Goal: Answer question/provide support

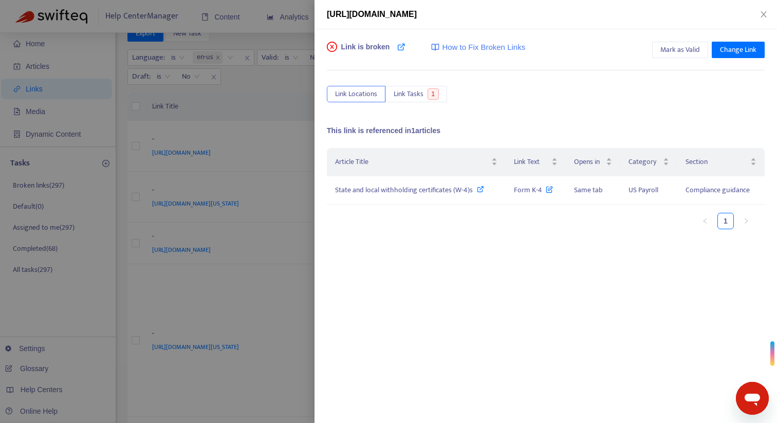
click at [296, 172] on div at bounding box center [388, 211] width 777 height 423
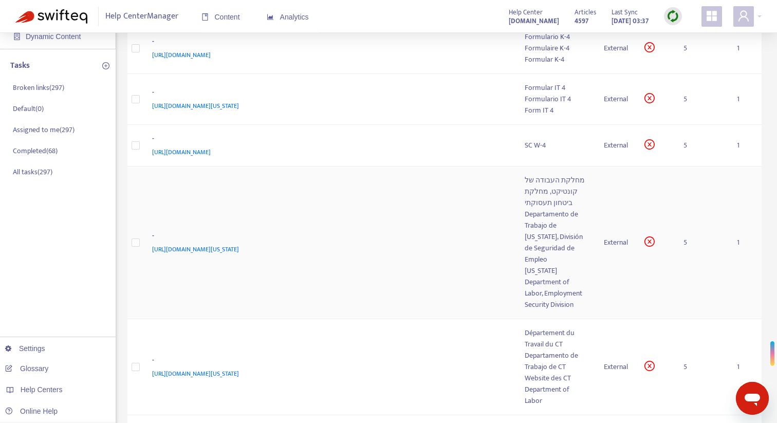
scroll to position [121, 0]
click at [555, 265] on div "Departamento de Trabajo de [US_STATE], División de Seguridad de Empleo" at bounding box center [556, 236] width 63 height 57
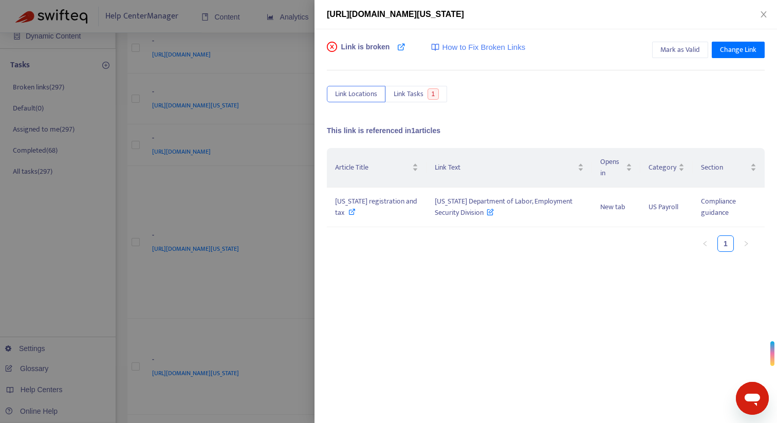
click at [271, 157] on div at bounding box center [388, 211] width 777 height 423
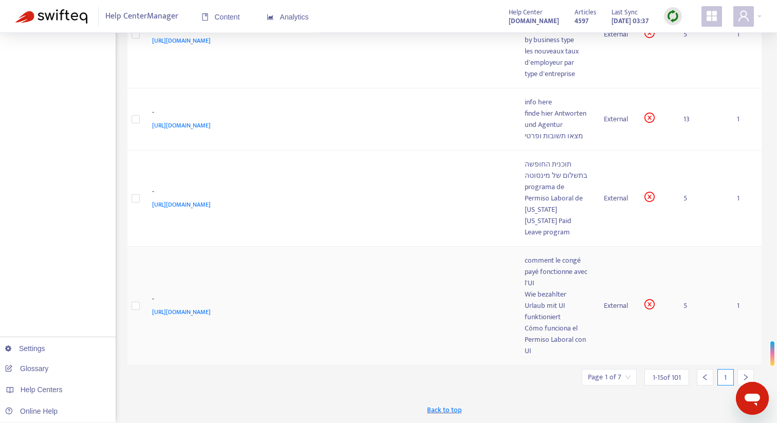
scroll to position [1302, 0]
click at [742, 376] on icon "right" at bounding box center [745, 376] width 7 height 7
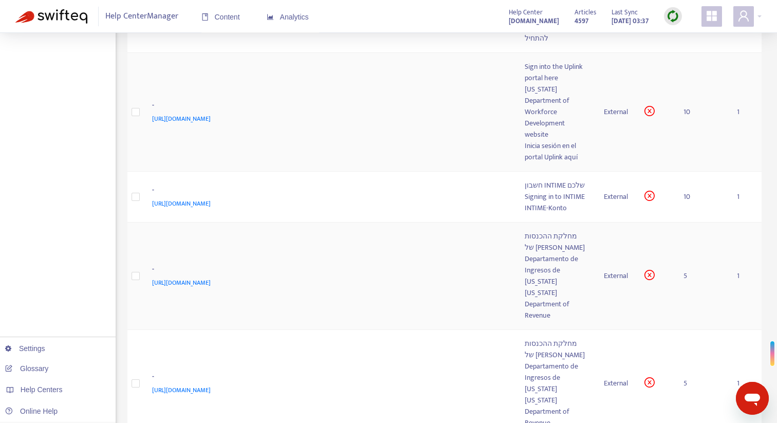
scroll to position [1333, 0]
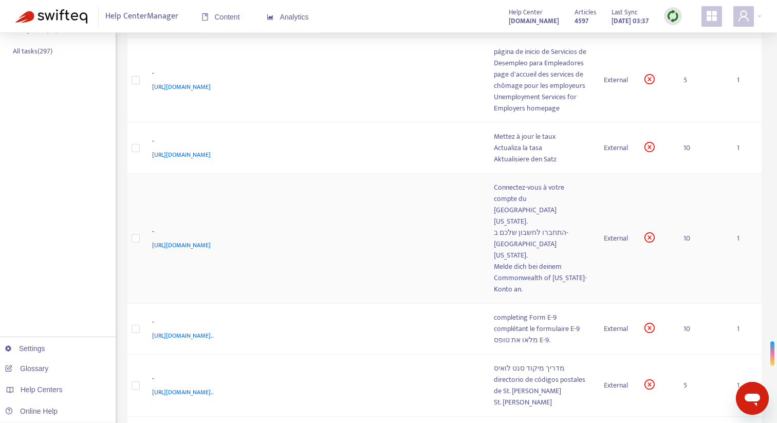
scroll to position [242, 0]
click at [514, 142] on div "Mettez à jour le taux" at bounding box center [541, 135] width 94 height 11
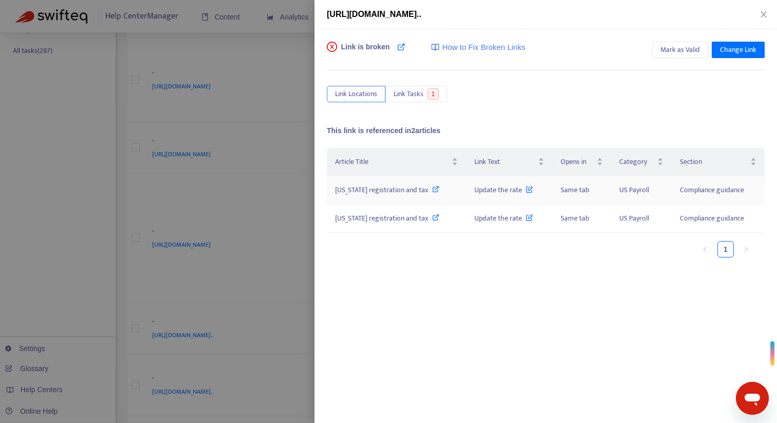
click at [416, 188] on span "[US_STATE] registration and tax" at bounding box center [381, 190] width 93 height 12
click at [298, 52] on div at bounding box center [388, 211] width 777 height 423
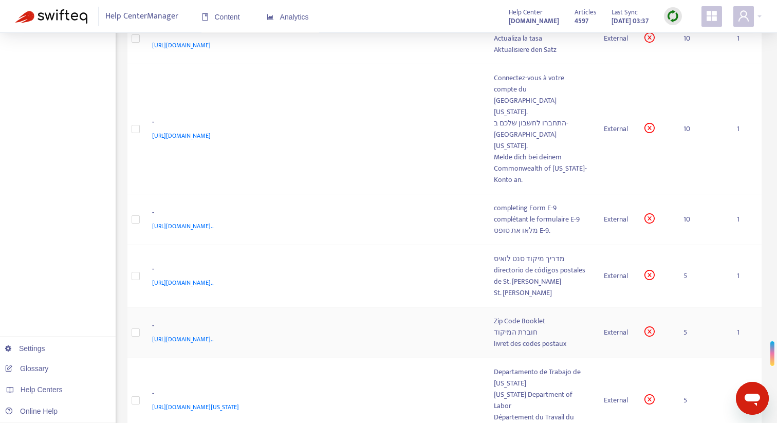
scroll to position [0, 0]
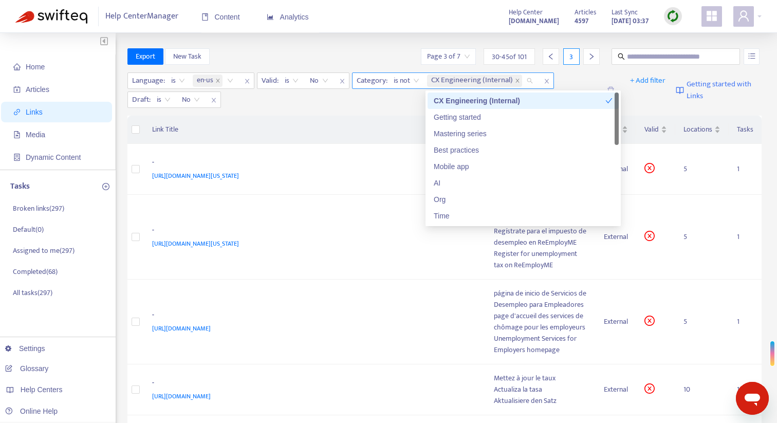
click at [526, 80] on div "CX Engineering (Internal)" at bounding box center [482, 80] width 114 height 15
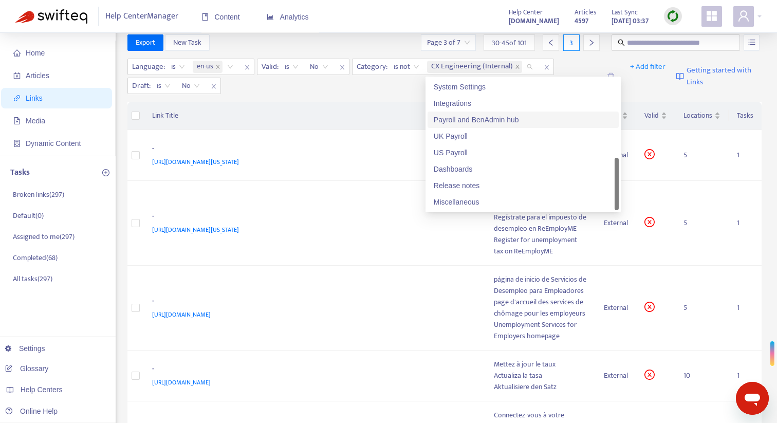
scroll to position [15, 0]
click at [511, 149] on div "US Payroll" at bounding box center [523, 151] width 179 height 11
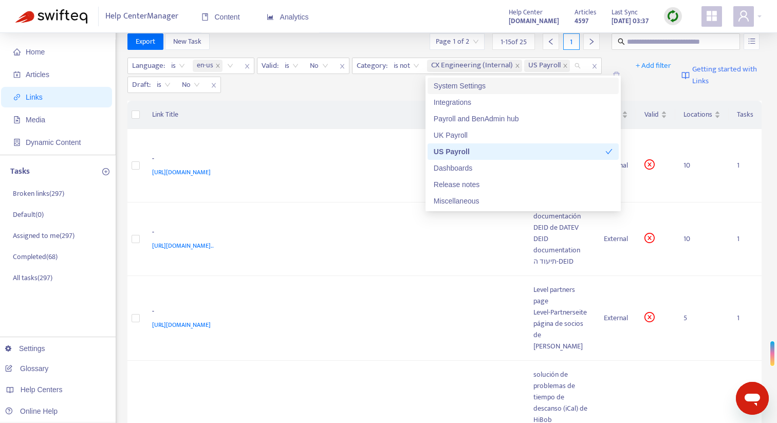
click at [411, 90] on div "Language : is en-us Valid : is No Category : is not CX Engineering (Internal) U…" at bounding box center [366, 75] width 478 height 35
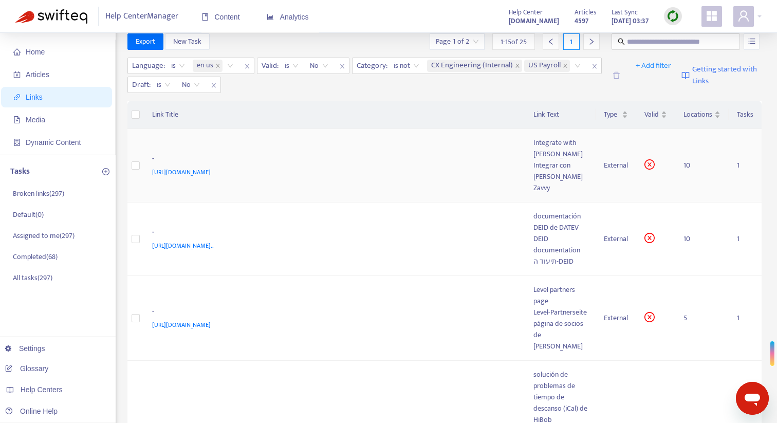
click at [538, 182] on div "Zavvy" at bounding box center [560, 187] width 54 height 11
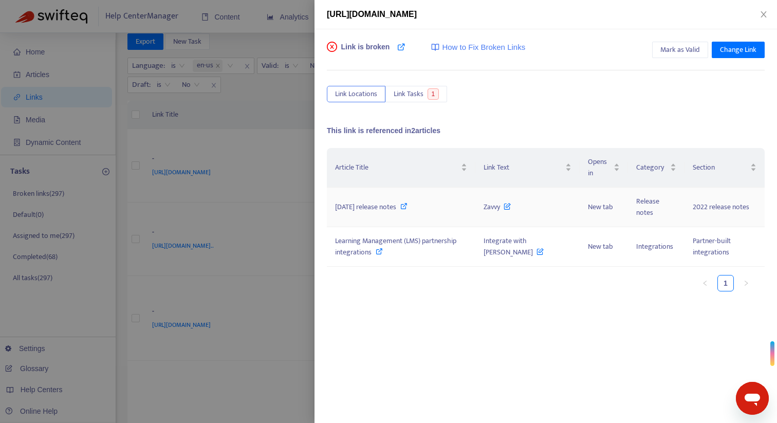
click at [380, 207] on span "[DATE] release notes" at bounding box center [365, 207] width 61 height 12
click at [460, 239] on div "Learning Management (LMS) partnership integrations" at bounding box center [401, 246] width 132 height 23
click at [676, 46] on span "Mark as Valid" at bounding box center [680, 49] width 40 height 11
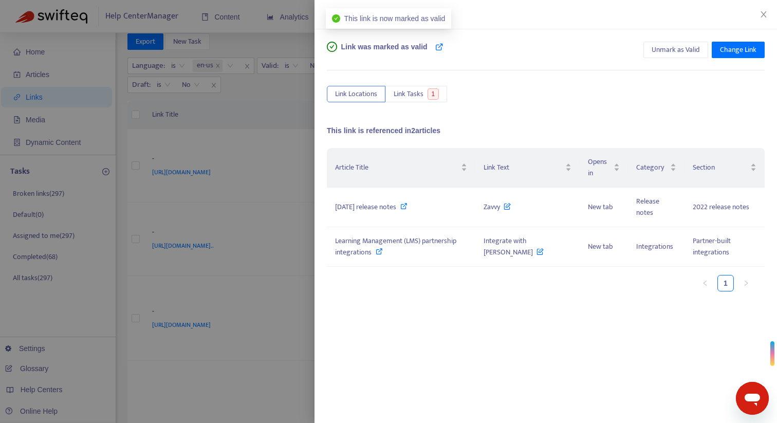
click at [299, 114] on div at bounding box center [388, 211] width 777 height 423
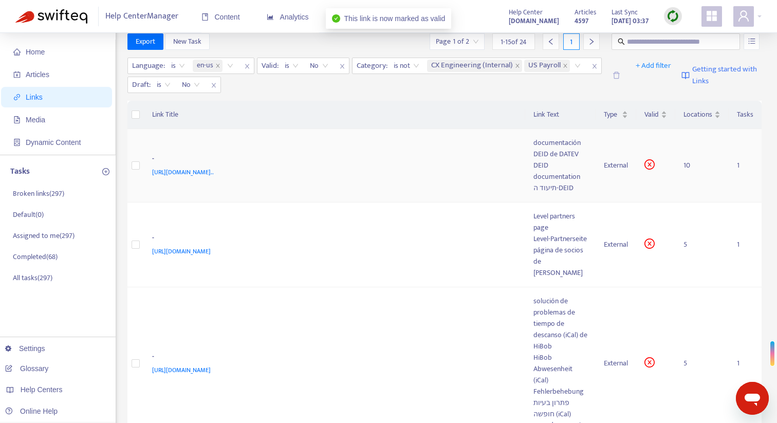
click at [567, 180] on div "DEID documentation" at bounding box center [560, 171] width 54 height 23
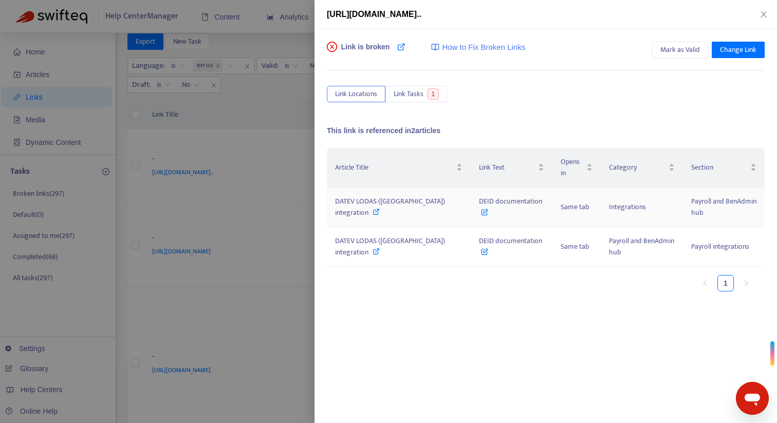
click at [376, 211] on icon at bounding box center [375, 211] width 7 height 7
click at [377, 254] on icon at bounding box center [375, 251] width 7 height 7
click at [375, 253] on icon at bounding box center [375, 251] width 7 height 7
click at [375, 251] on icon at bounding box center [375, 251] width 7 height 7
click at [681, 48] on span "Mark as Valid" at bounding box center [680, 49] width 40 height 11
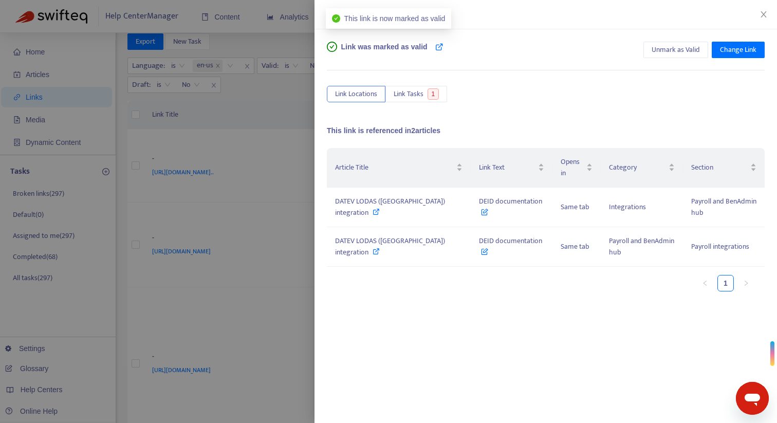
click at [284, 117] on div at bounding box center [388, 211] width 777 height 423
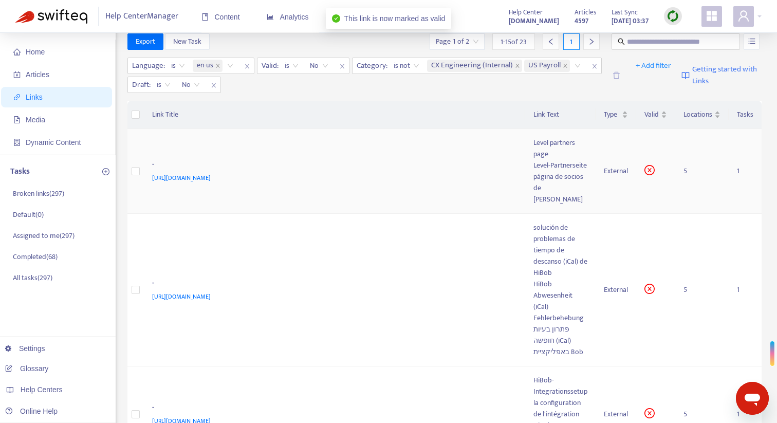
click at [546, 171] on div "Level-Partnerseite" at bounding box center [560, 165] width 54 height 11
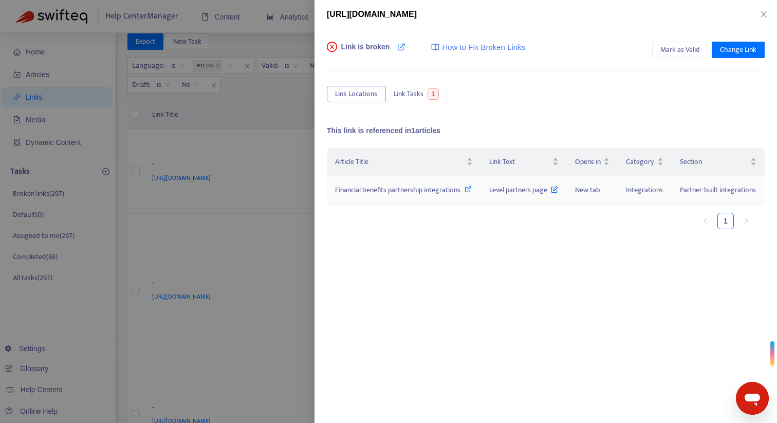
click at [464, 193] on icon at bounding box center [467, 188] width 7 height 7
click at [682, 53] on span "Mark as Valid" at bounding box center [680, 49] width 40 height 11
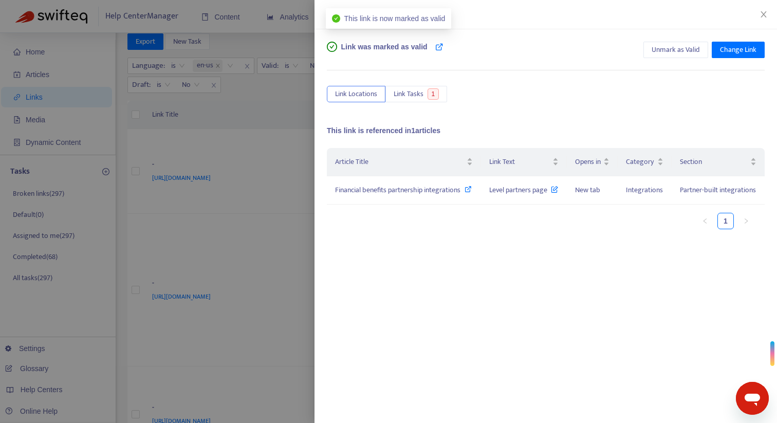
click at [285, 129] on div at bounding box center [388, 211] width 777 height 423
